Goal: Transaction & Acquisition: Purchase product/service

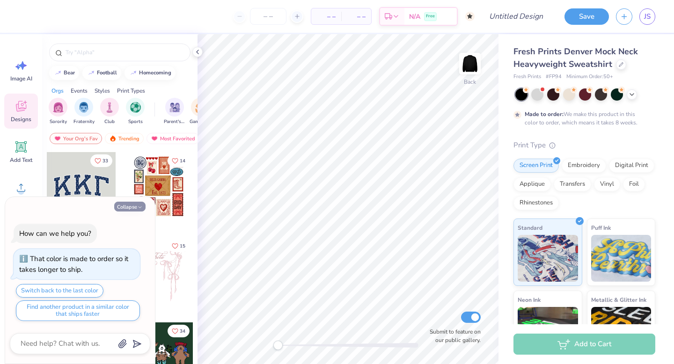
click at [133, 208] on button "Collapse" at bounding box center [129, 207] width 31 height 10
type textarea "x"
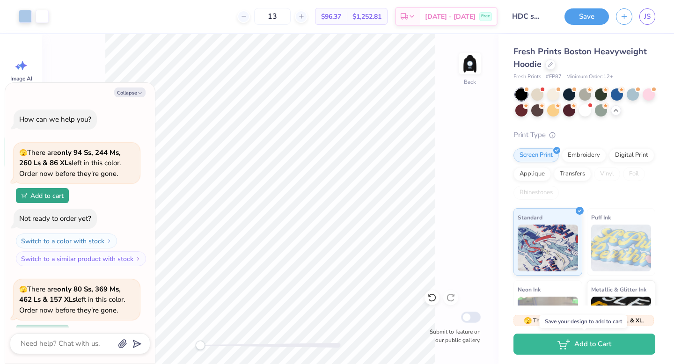
scroll to position [549, 0]
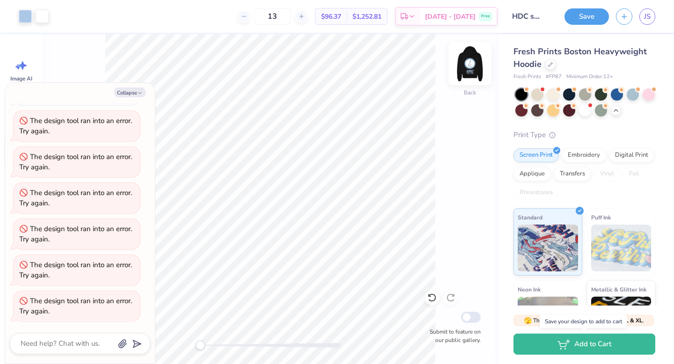
click at [475, 64] on img at bounding box center [470, 63] width 37 height 37
click at [468, 62] on img at bounding box center [470, 63] width 19 height 19
type textarea "x"
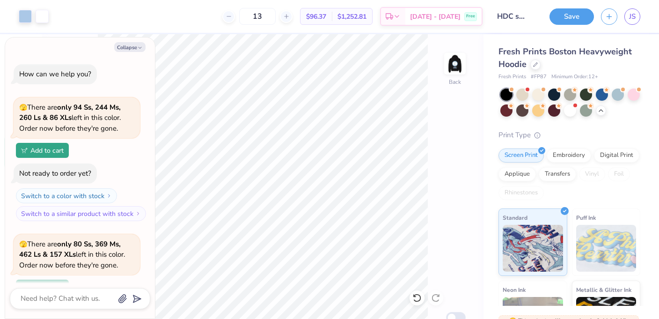
scroll to position [549, 0]
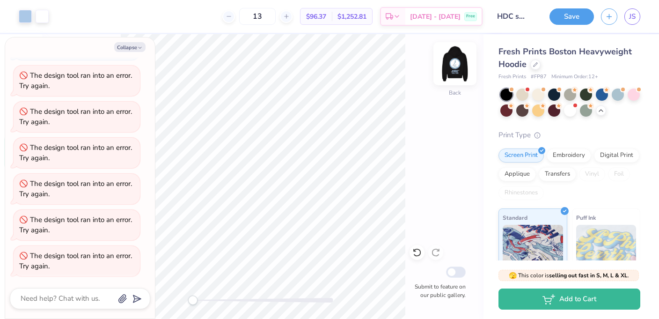
click at [456, 61] on img at bounding box center [455, 63] width 37 height 37
click at [452, 66] on img at bounding box center [455, 63] width 37 height 37
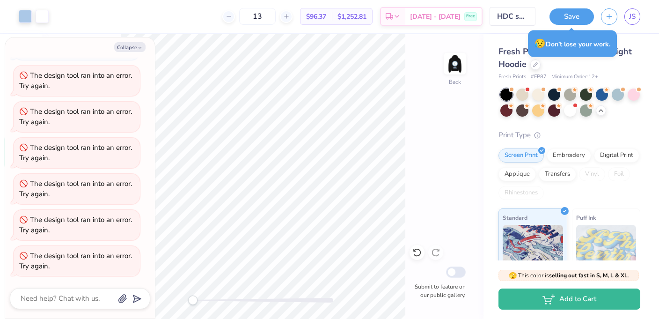
type textarea "x"
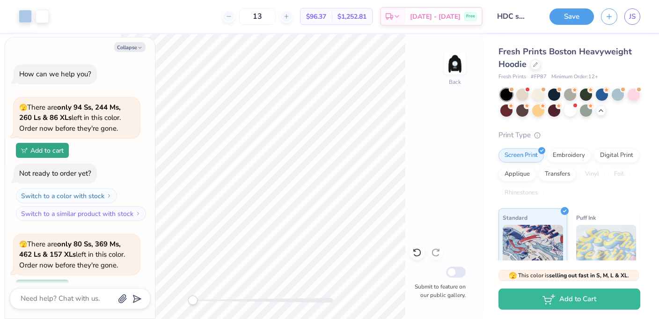
scroll to position [549, 0]
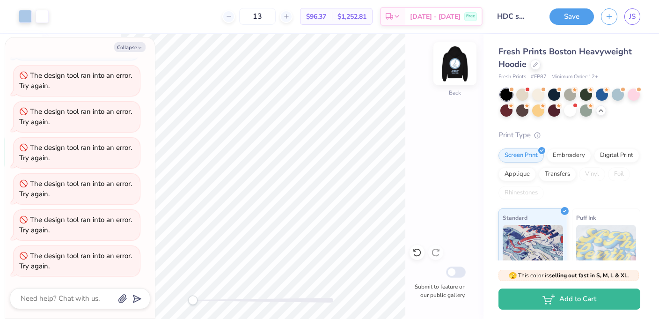
click at [459, 67] on img at bounding box center [455, 63] width 37 height 37
click at [458, 65] on img at bounding box center [455, 63] width 37 height 37
type textarea "x"
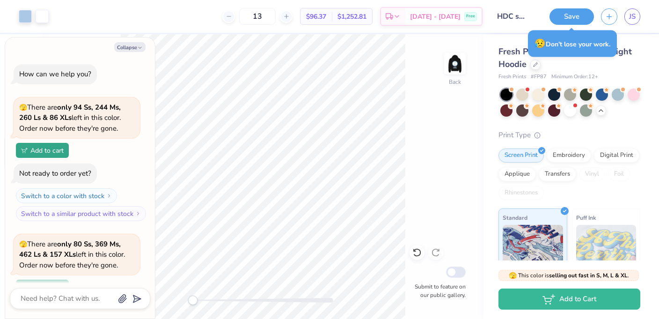
type textarea "x"
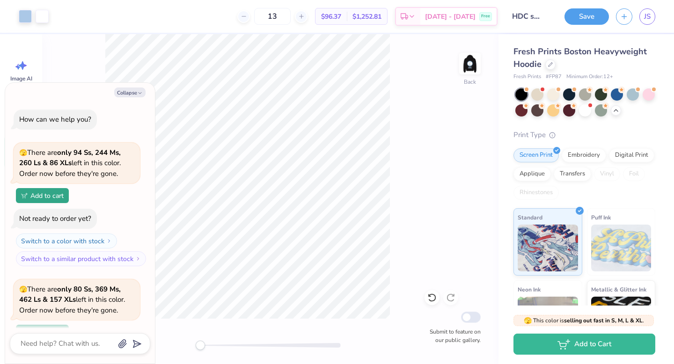
scroll to position [549, 0]
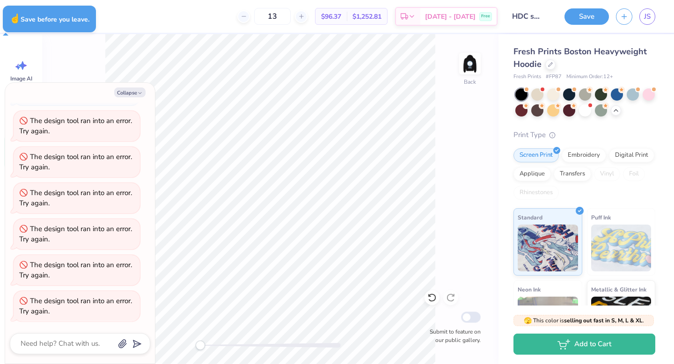
type textarea "x"
